Goal: Go to known website: Go to known website

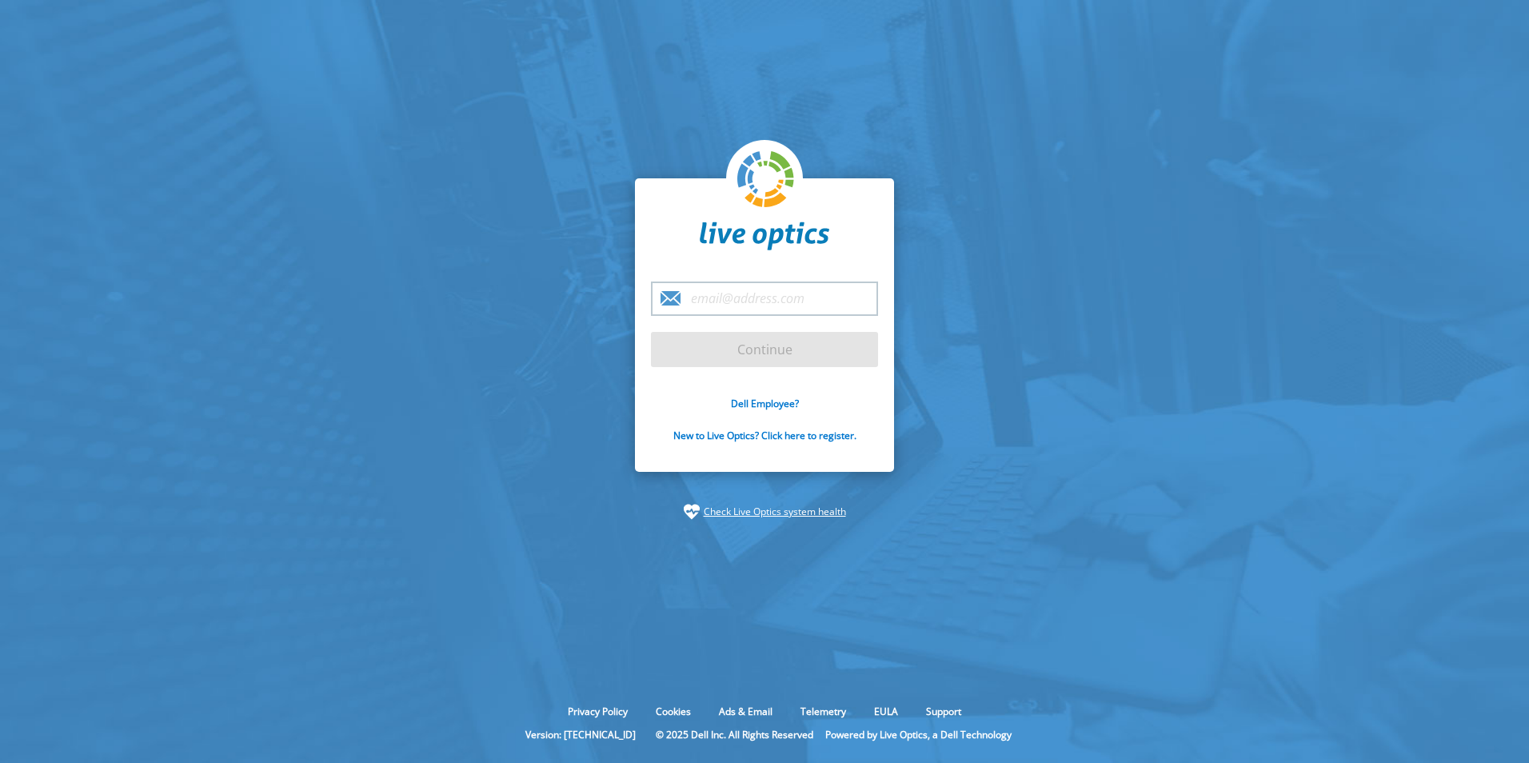
click at [764, 394] on form "Continue Dell Employee? New to Live Optics? Click here to register." at bounding box center [764, 370] width 227 height 179
click at [764, 402] on link "Dell Employee?" at bounding box center [765, 404] width 68 height 14
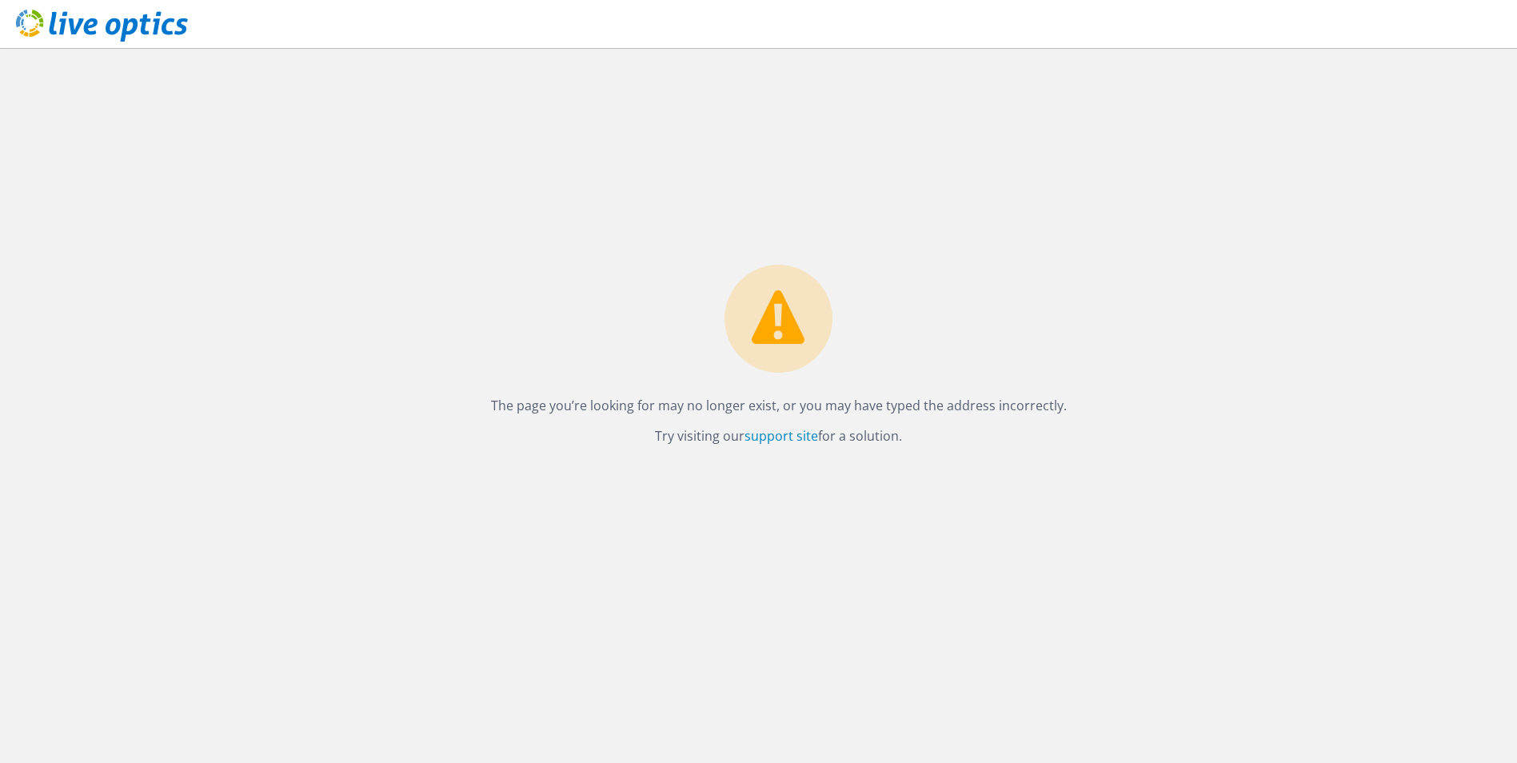
click at [133, 39] on icon at bounding box center [102, 26] width 172 height 33
